Goal: Information Seeking & Learning: Learn about a topic

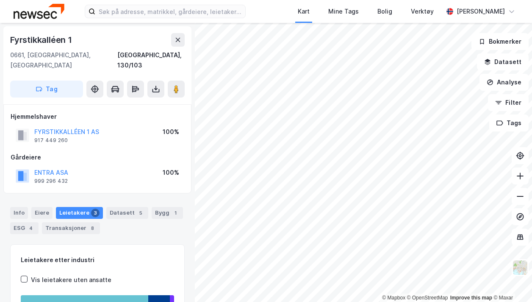
click at [349, 8] on div "Mine Tags" at bounding box center [343, 11] width 30 height 10
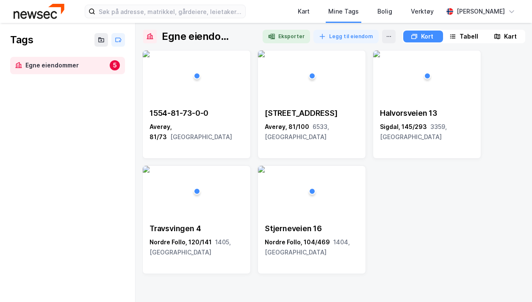
click at [317, 113] on div "[STREET_ADDRESS]" at bounding box center [312, 113] width 94 height 10
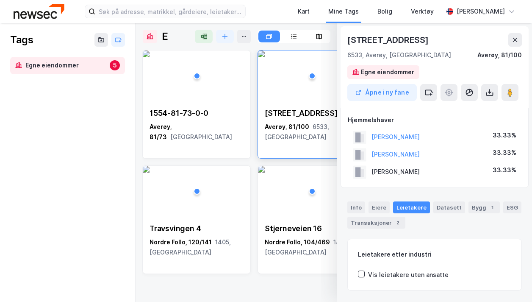
click at [391, 91] on button "Åpne i ny fane" at bounding box center [381, 92] width 69 height 17
